Goal: Task Accomplishment & Management: Use online tool/utility

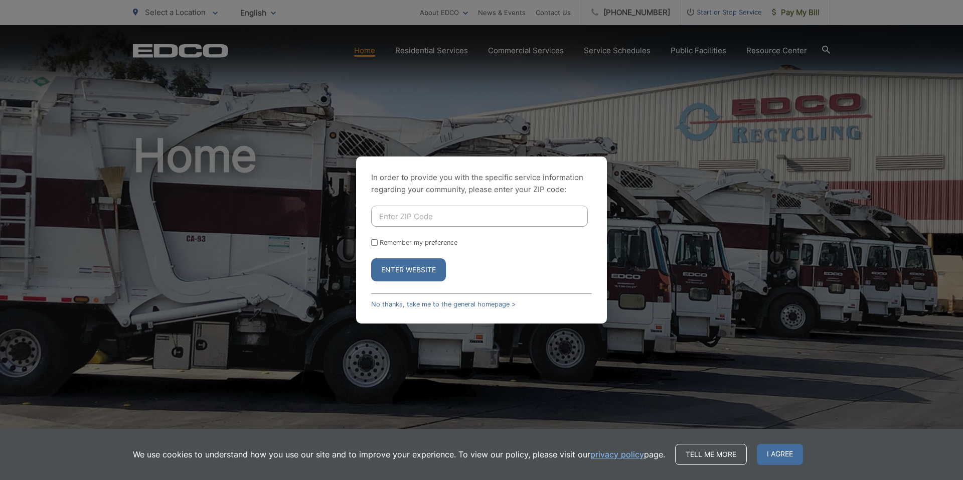
click at [402, 215] on input "Enter ZIP Code" at bounding box center [479, 216] width 217 height 21
type input "91977"
click at [411, 265] on button "Enter Website" at bounding box center [408, 269] width 75 height 23
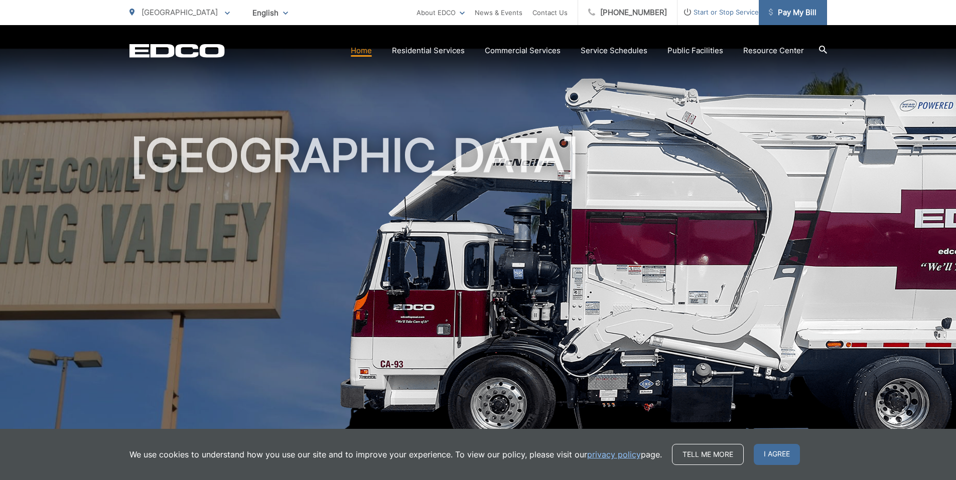
click at [797, 11] on span "Pay My Bill" at bounding box center [793, 13] width 48 height 12
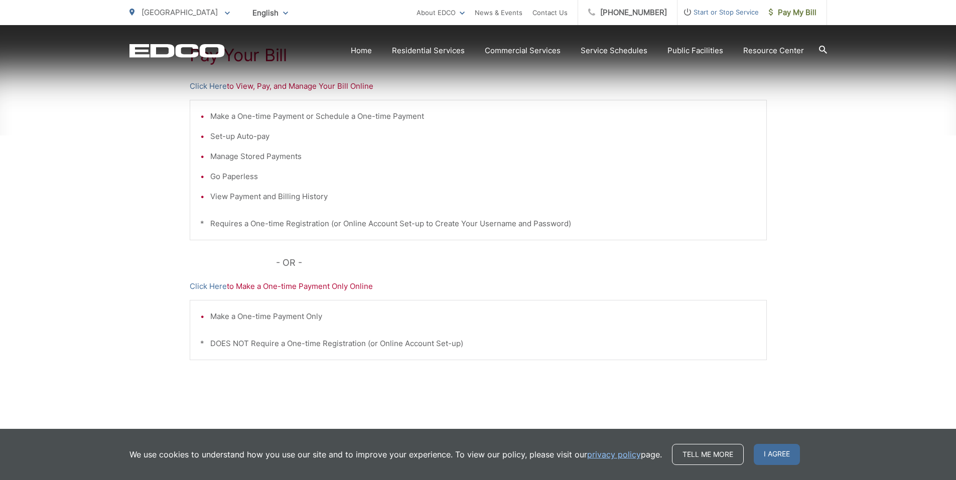
scroll to position [233, 0]
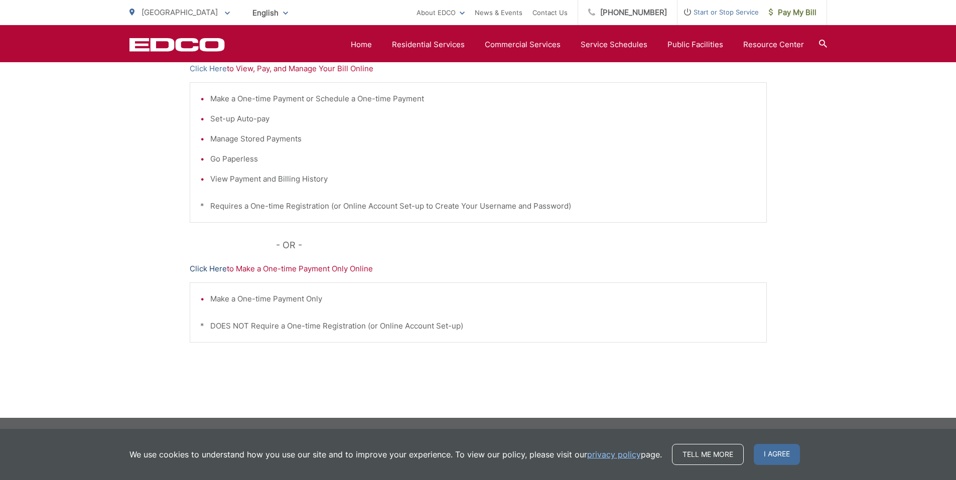
click at [210, 264] on link "Click Here" at bounding box center [208, 269] width 37 height 12
